Goal: Transaction & Acquisition: Purchase product/service

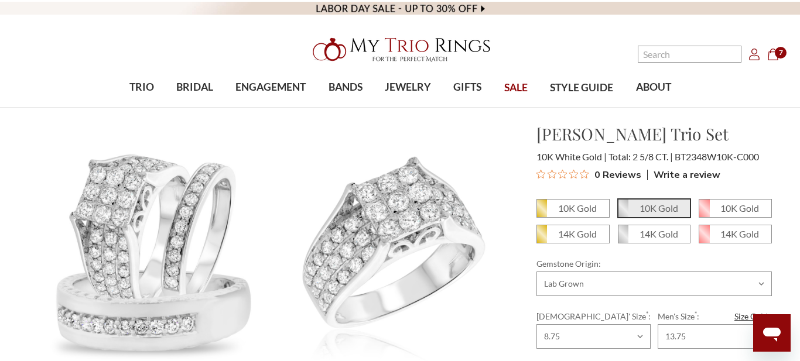
click at [774, 59] on icon "Cart Cart" at bounding box center [773, 55] width 12 height 12
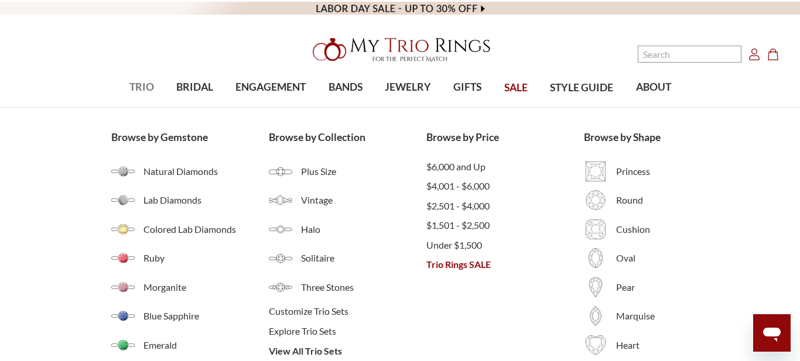
click at [138, 91] on span "TRIO" at bounding box center [141, 87] width 25 height 15
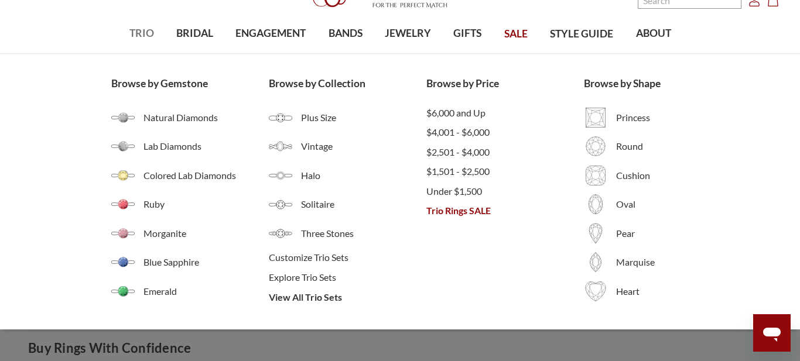
scroll to position [53, 0]
click at [467, 216] on span "Trio Rings SALE" at bounding box center [505, 211] width 158 height 14
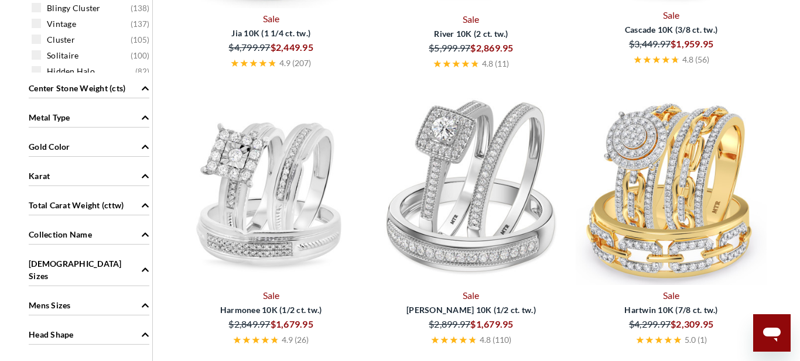
scroll to position [1062, 0]
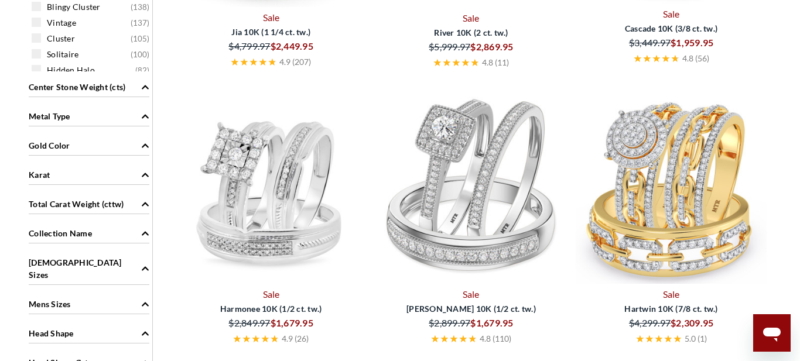
click at [50, 147] on span "Gold Color" at bounding box center [50, 145] width 42 height 12
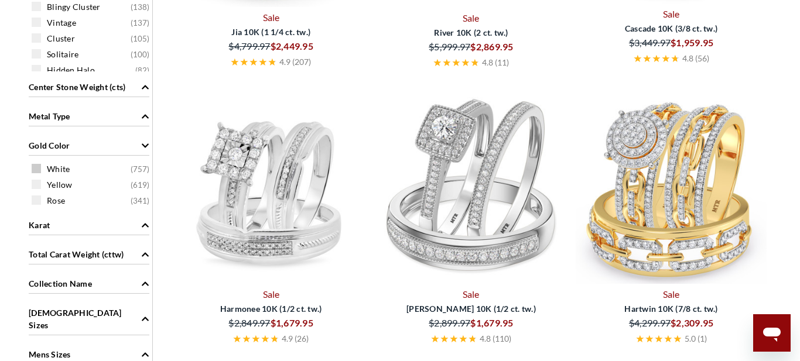
click at [37, 169] on span at bounding box center [36, 168] width 9 height 9
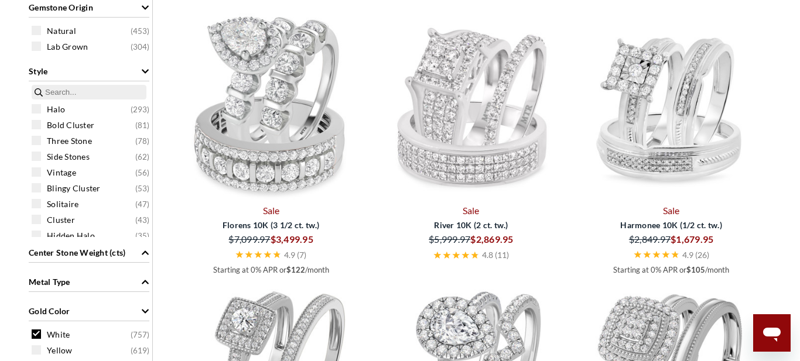
scroll to position [900, 0]
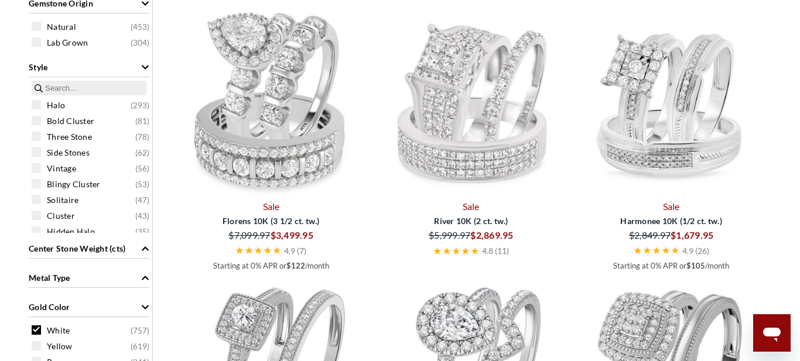
click at [465, 136] on img at bounding box center [471, 100] width 191 height 191
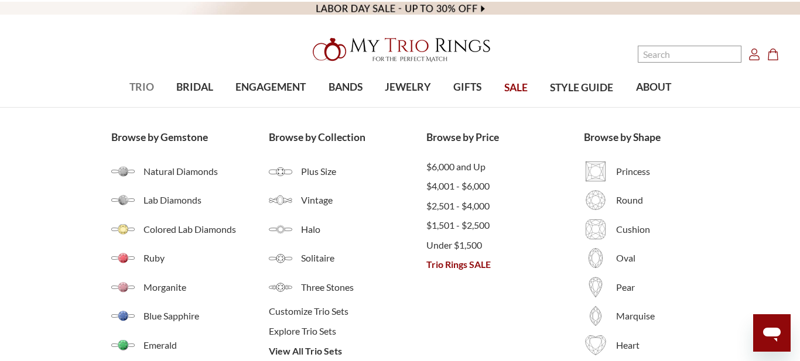
click at [136, 94] on span "TRIO" at bounding box center [141, 87] width 25 height 15
